Goal: Task Accomplishment & Management: Manage account settings

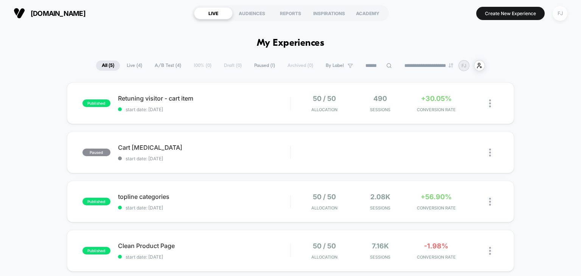
click at [558, 8] on div "FJ" at bounding box center [560, 13] width 15 height 15
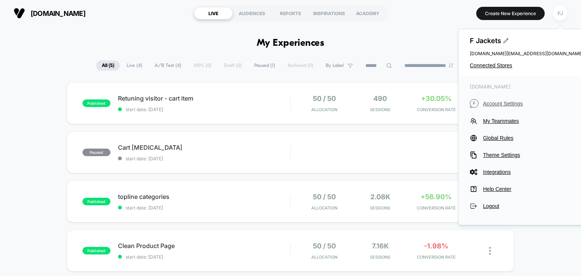
click at [498, 106] on span "Account Settings" at bounding box center [533, 104] width 100 height 6
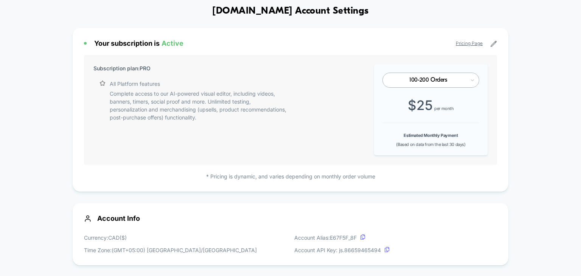
scroll to position [38, 0]
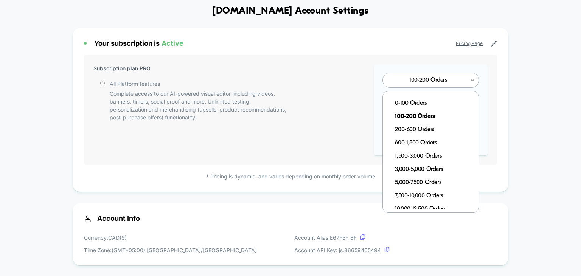
click at [477, 85] on div "100-200 Orders" at bounding box center [430, 80] width 97 height 15
click at [477, 83] on div "100-200 Orders" at bounding box center [430, 80] width 97 height 15
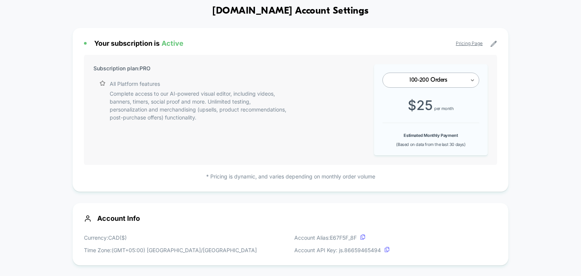
click at [476, 83] on div "100-200 Orders" at bounding box center [430, 80] width 97 height 15
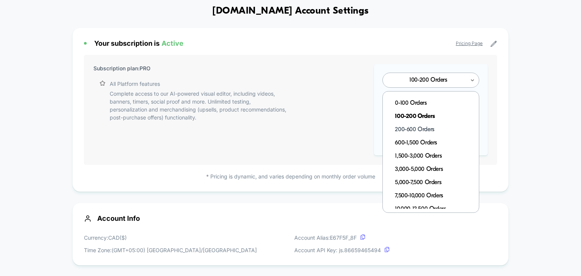
click at [412, 126] on div "200-600 Orders" at bounding box center [434, 129] width 88 height 13
click at [454, 85] on div "200-600 Orders" at bounding box center [430, 80] width 97 height 15
click at [425, 114] on div "100-200 Orders" at bounding box center [434, 116] width 88 height 13
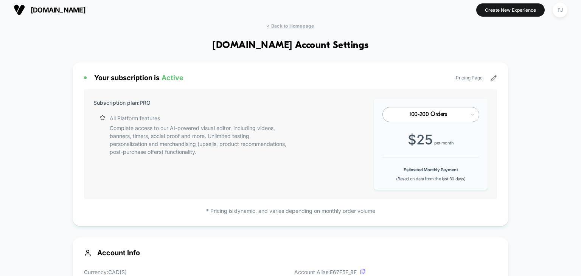
scroll to position [0, 0]
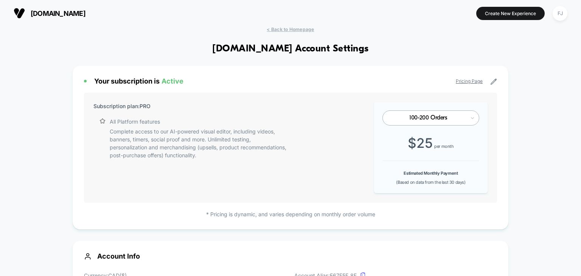
click at [49, 14] on span "[DOMAIN_NAME]" at bounding box center [58, 13] width 55 height 8
